Goal: Information Seeking & Learning: Learn about a topic

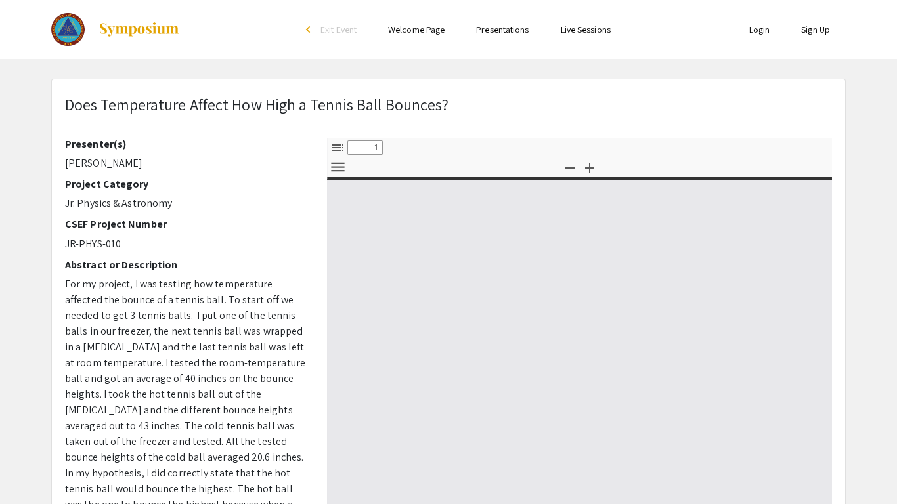
select select "custom"
type input "0"
select select "custom"
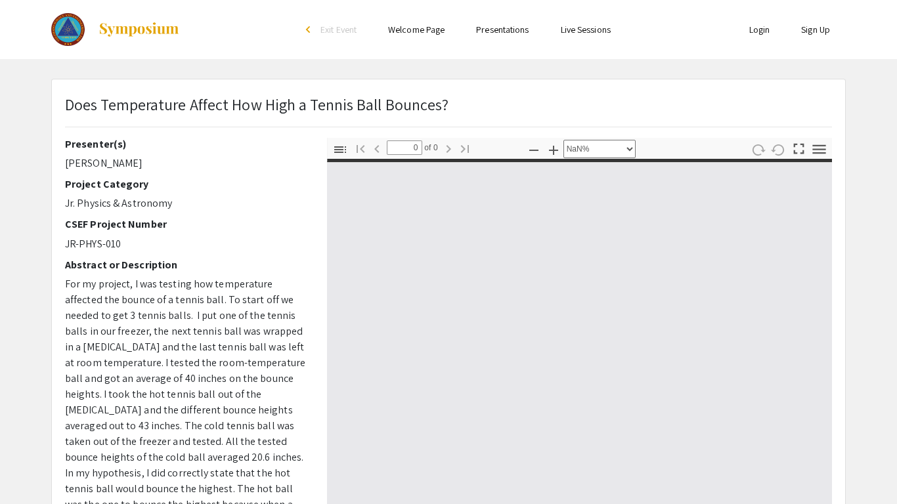
type input "1"
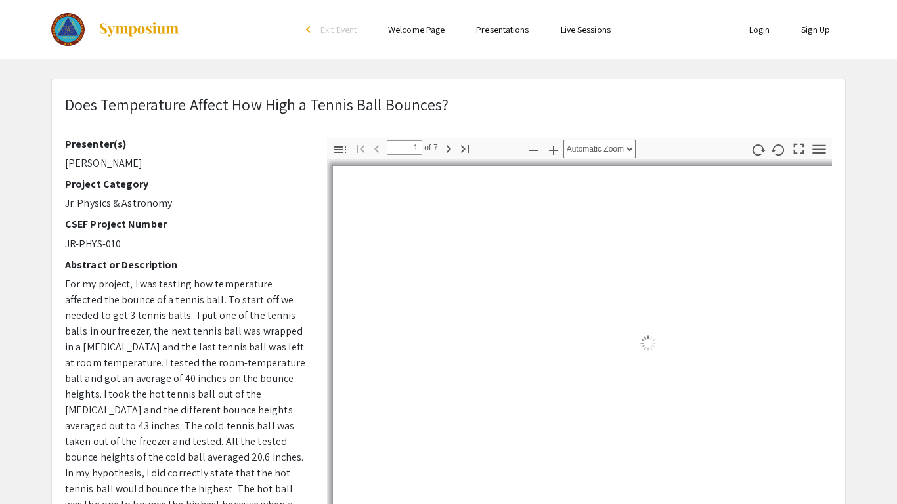
select select "auto"
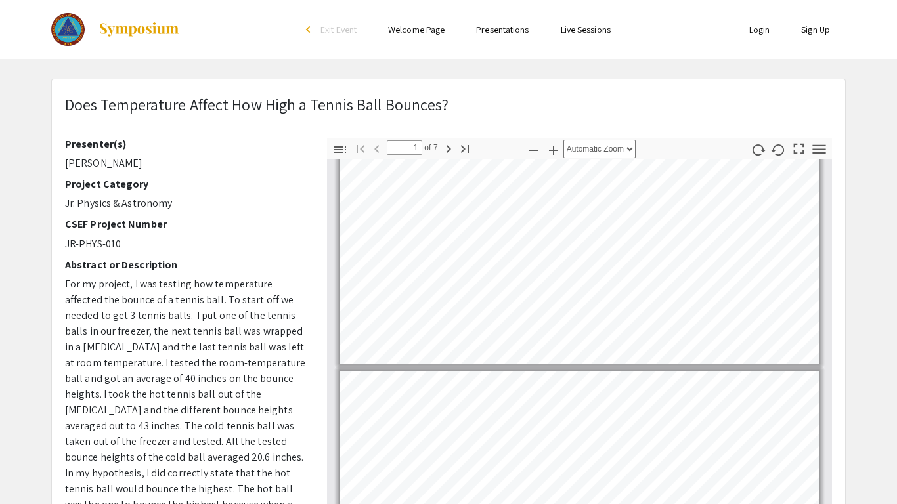
type input "2"
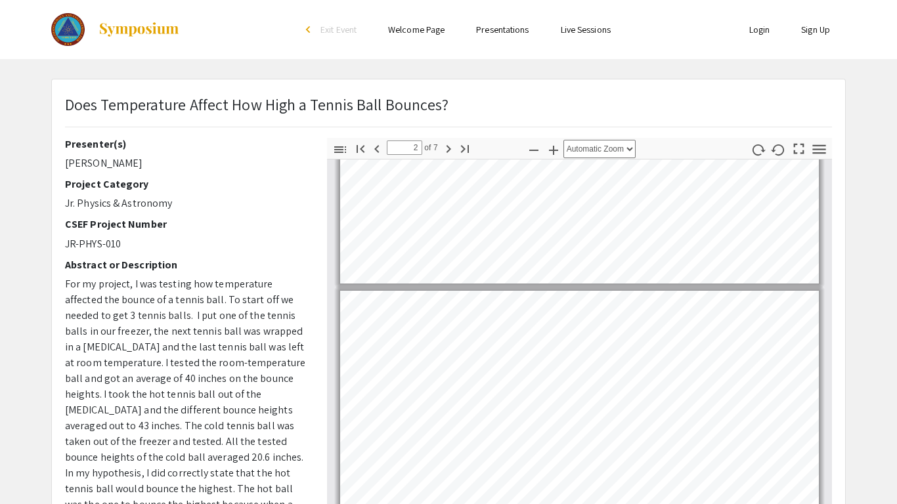
scroll to position [157, 0]
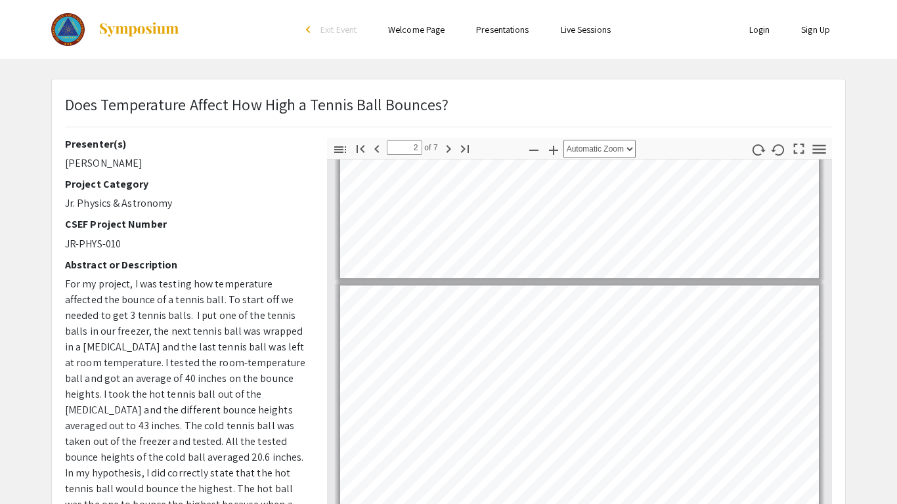
select select "page-width"
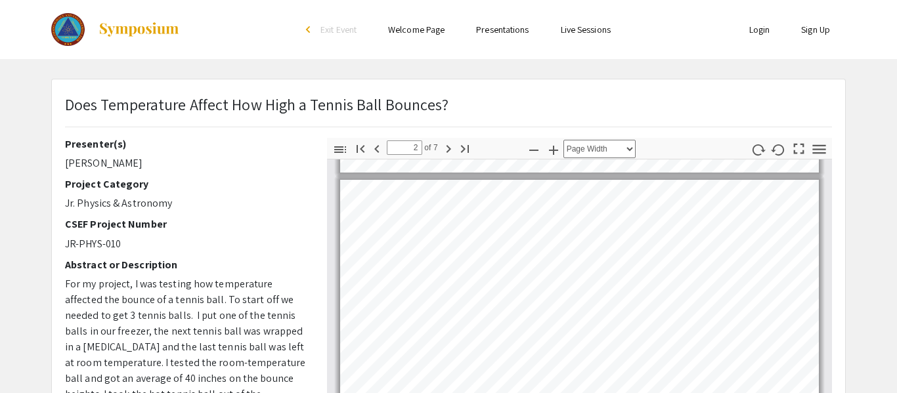
scroll to position [248, 0]
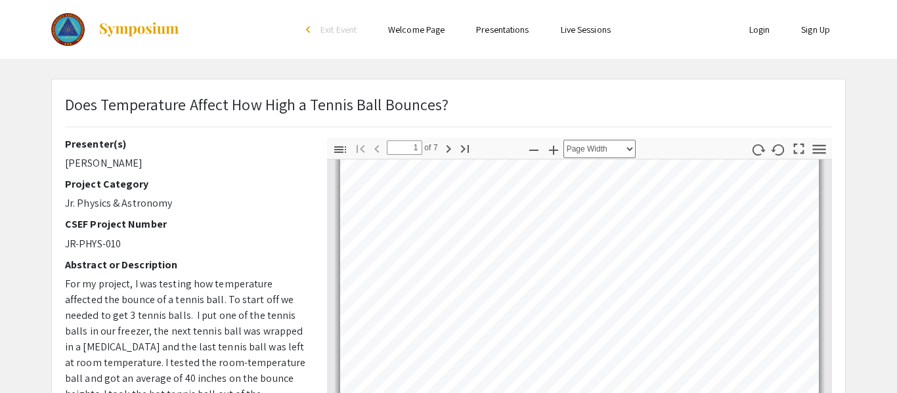
scroll to position [0, 0]
type input "2"
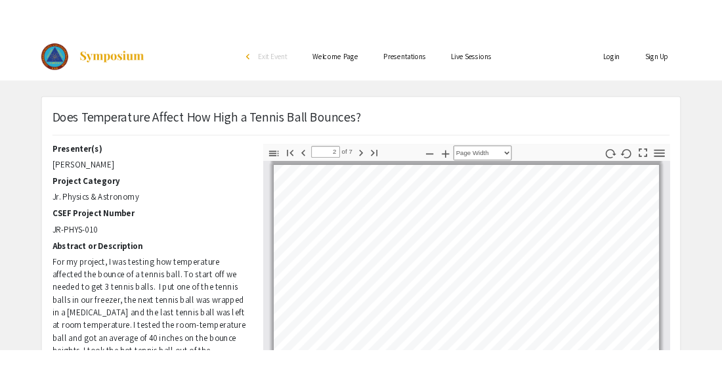
scroll to position [284, 0]
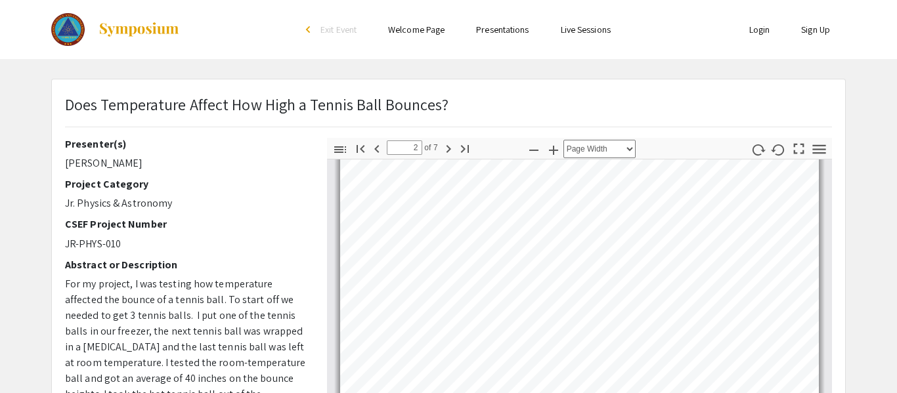
click at [735, 138] on div "Thumbnails Document Outline Attachments Layers Current Outline Item Toggle Side…" at bounding box center [579, 368] width 505 height 460
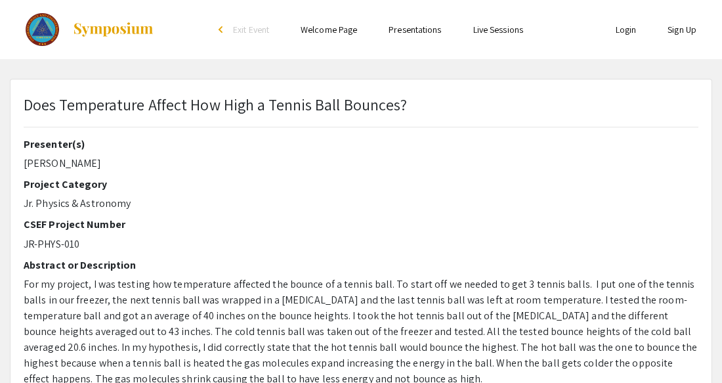
scroll to position [380, 0]
select select "custom"
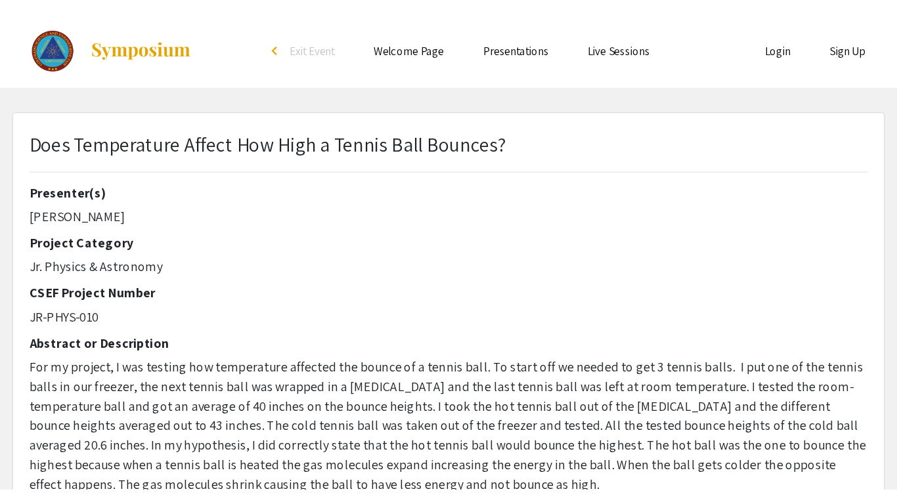
scroll to position [346, 0]
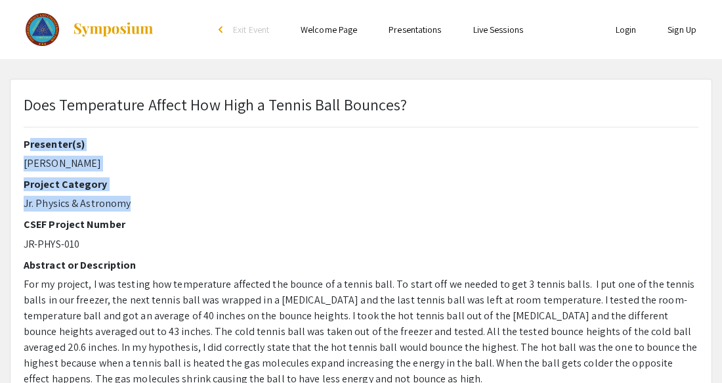
drag, startPoint x: 205, startPoint y: 206, endPoint x: -12, endPoint y: 142, distance: 227.3
click at [0, 142] on html "Skip navigation arrow_back_ios Exit Event Welcome Page Presentations Live Sessi…" at bounding box center [361, 191] width 722 height 383
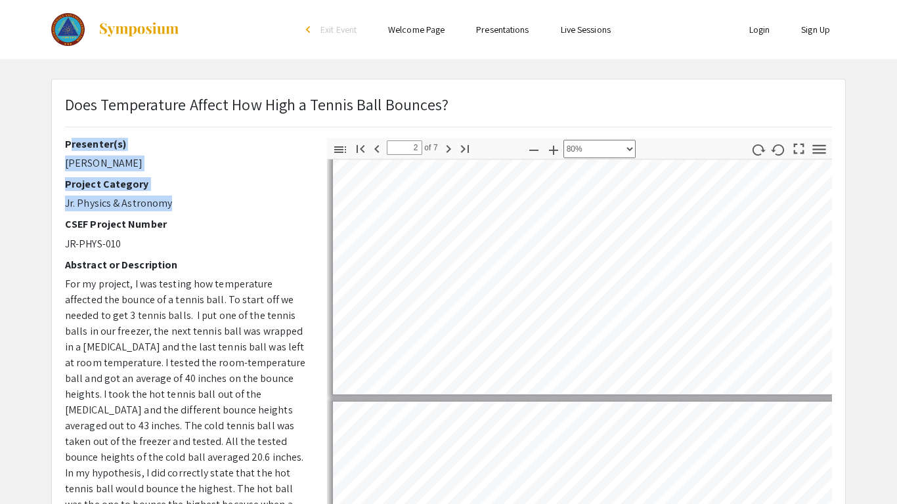
click at [273, 270] on h2 "Abstract or Description" at bounding box center [186, 265] width 242 height 12
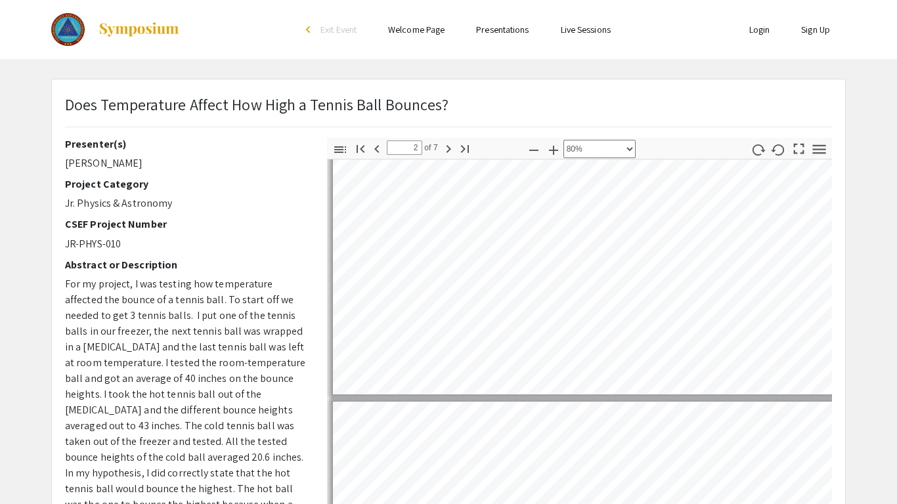
type input "2"
select select "0.5"
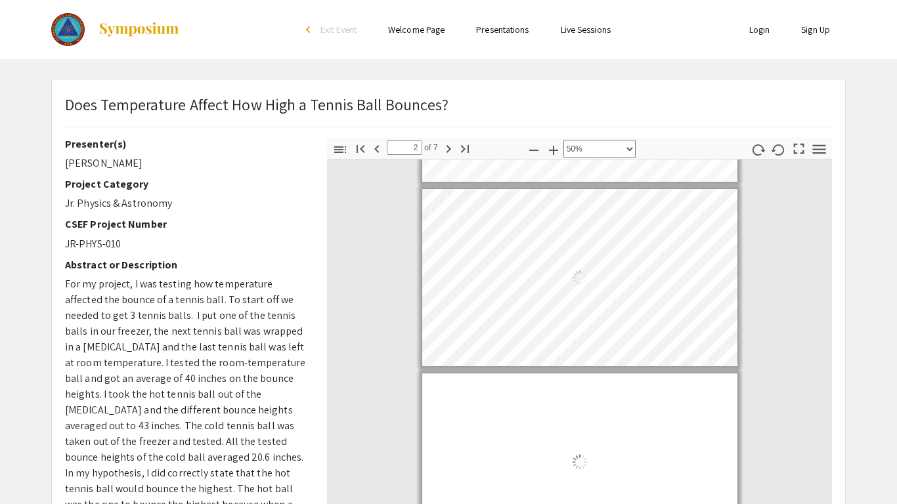
scroll to position [161, 0]
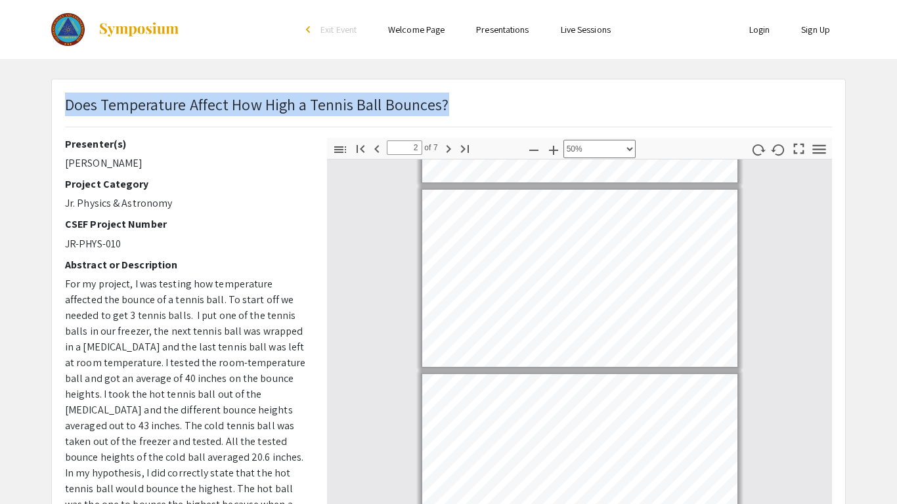
drag, startPoint x: 65, startPoint y: 104, endPoint x: 521, endPoint y: 115, distance: 455.7
click at [521, 115] on div "Does Temperature Affect How High a Tennis Ball Bounces?" at bounding box center [448, 115] width 786 height 45
copy p "Does Temperature Affect How High a Tennis Ball Bounces?"
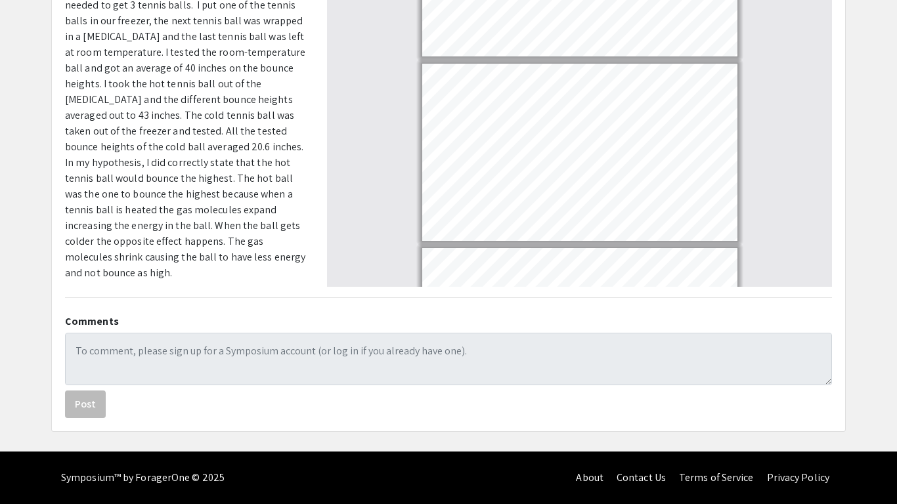
scroll to position [0, 0]
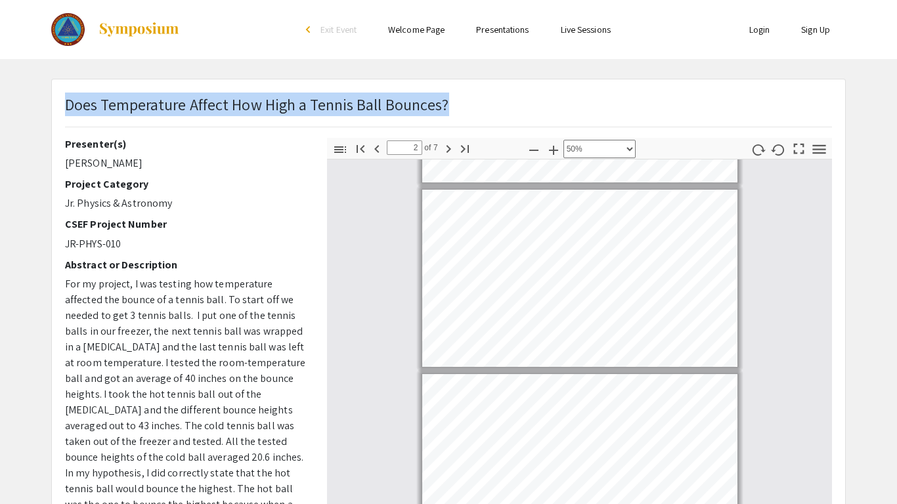
drag, startPoint x: 64, startPoint y: 164, endPoint x: 126, endPoint y: 163, distance: 61.7
click at [126, 163] on div "Presenter(s) [PERSON_NAME] Project Category Jr. Physics & Astronomy CSEF Projec…" at bounding box center [186, 368] width 262 height 460
copy p "[PERSON_NAME]"
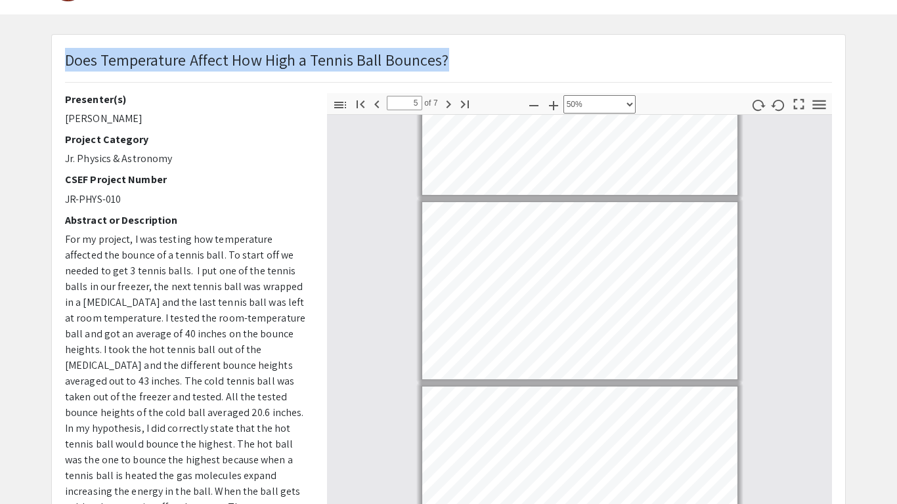
scroll to position [47, 0]
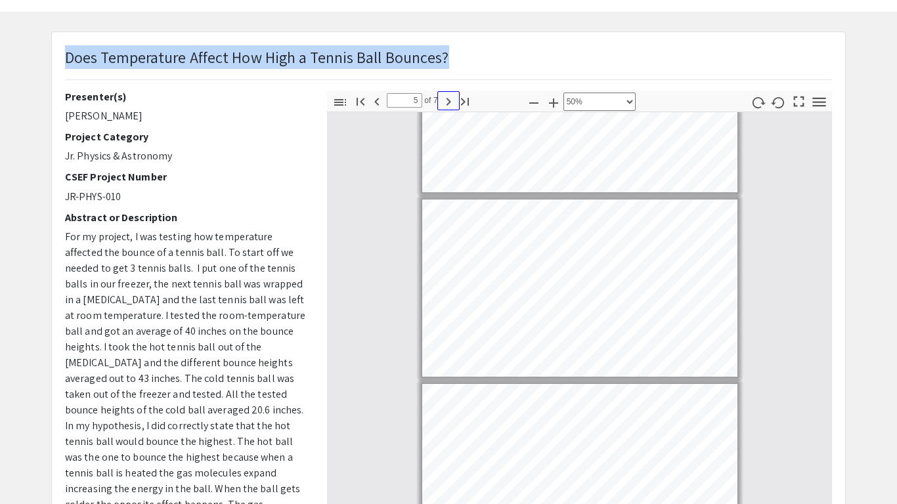
click at [444, 102] on icon "button" at bounding box center [449, 102] width 16 height 16
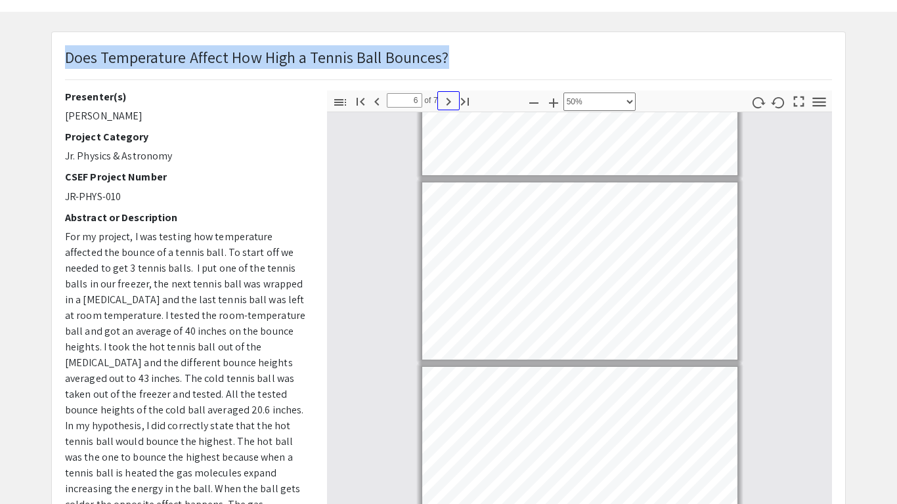
click at [444, 102] on icon "button" at bounding box center [449, 102] width 16 height 16
click at [364, 108] on icon "button" at bounding box center [361, 102] width 16 height 16
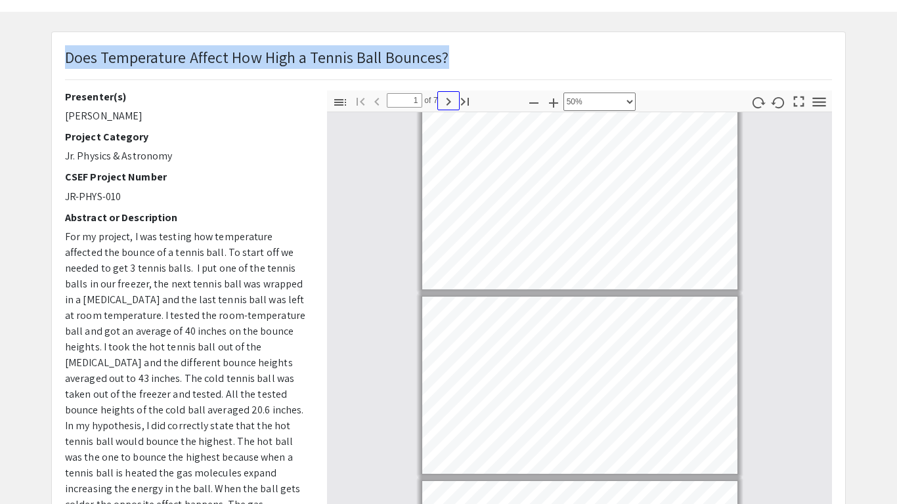
click at [451, 104] on icon "button" at bounding box center [449, 102] width 16 height 16
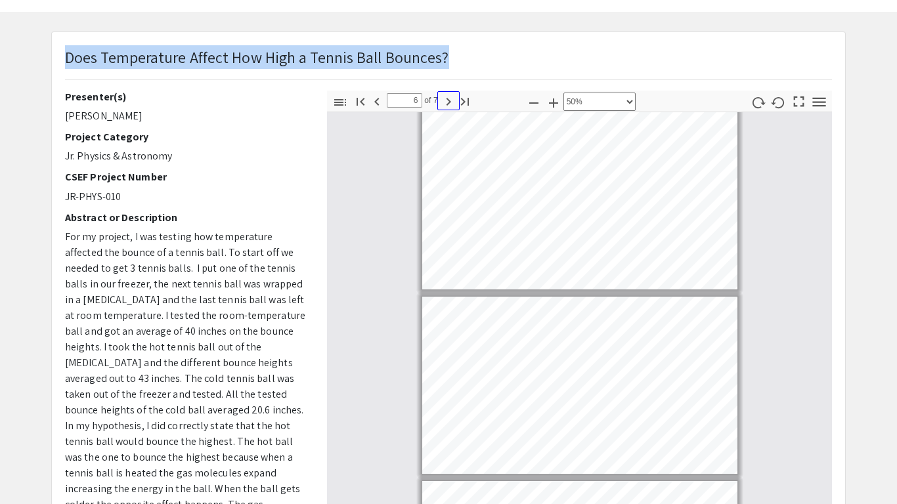
scroll to position [859, 0]
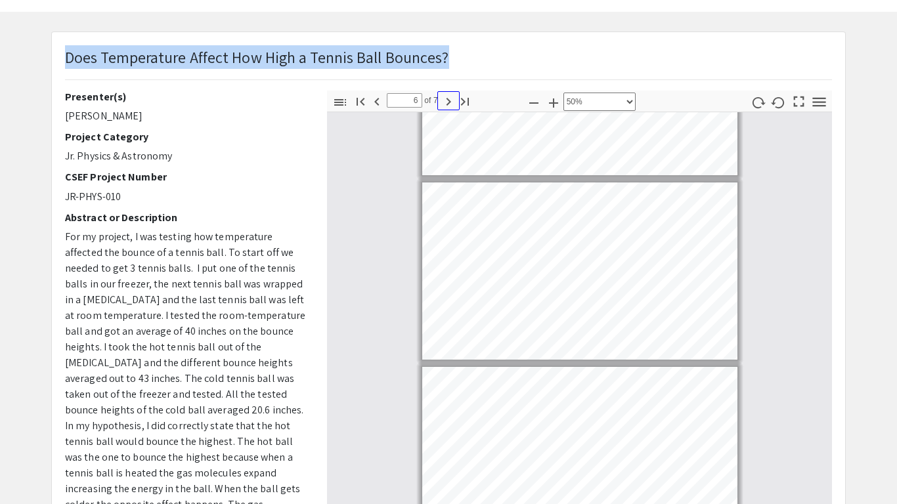
click at [451, 104] on icon "button" at bounding box center [449, 102] width 16 height 16
type input "1"
